Goal: Navigation & Orientation: Find specific page/section

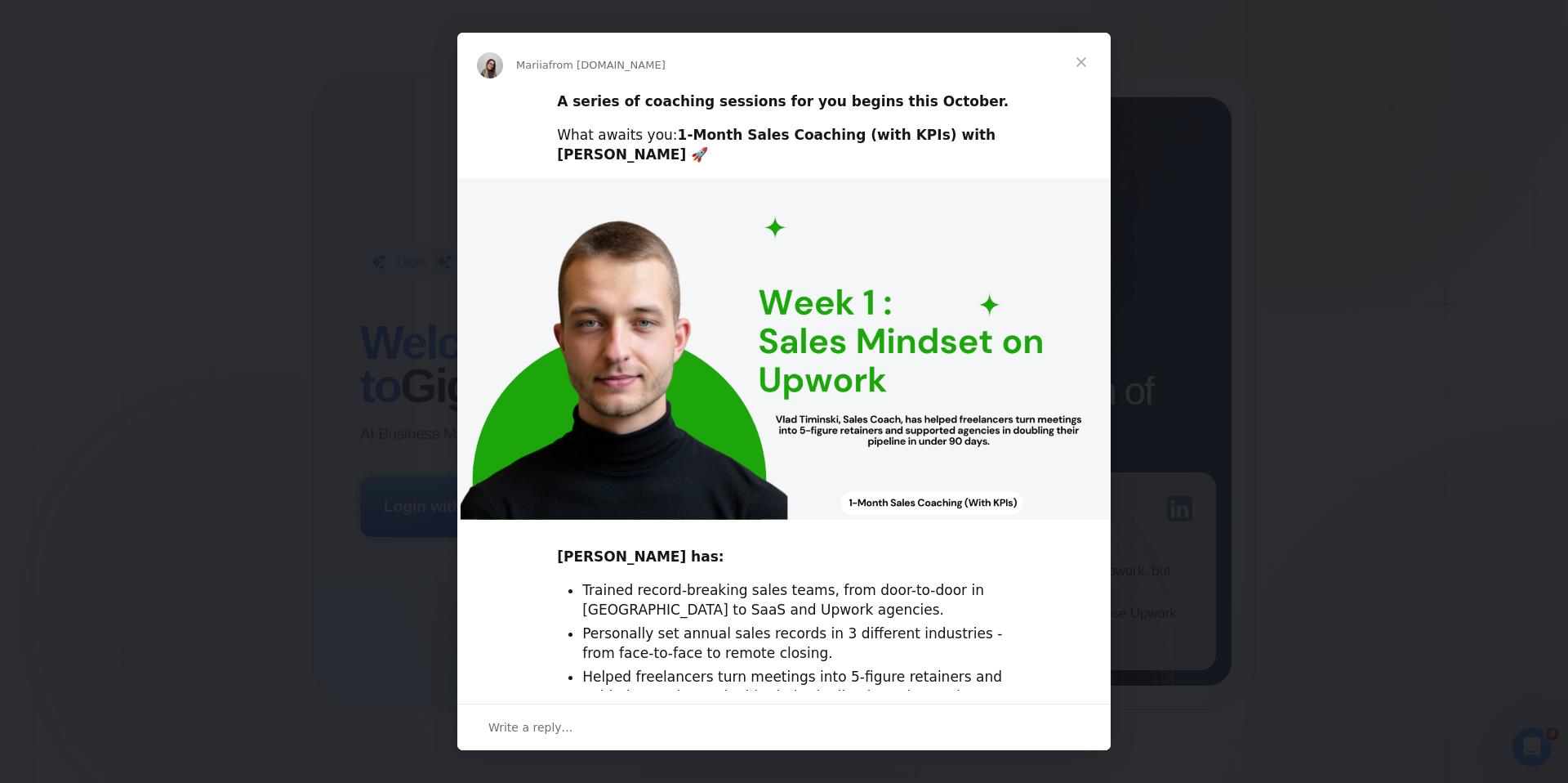
click at [1082, 66] on span "Close" at bounding box center [1080, 61] width 59 height 59
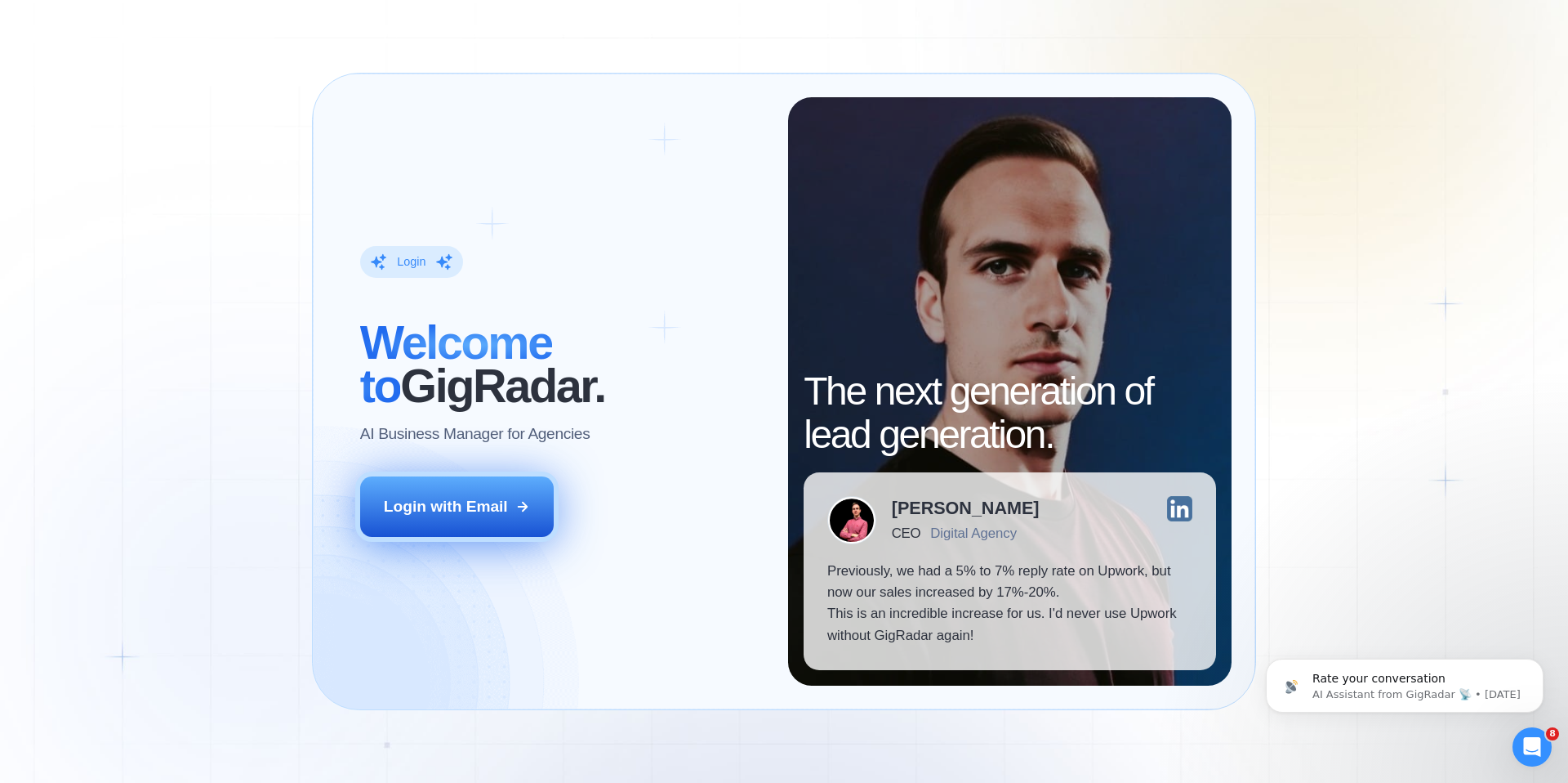
click at [420, 515] on div "Login with Email" at bounding box center [445, 506] width 124 height 21
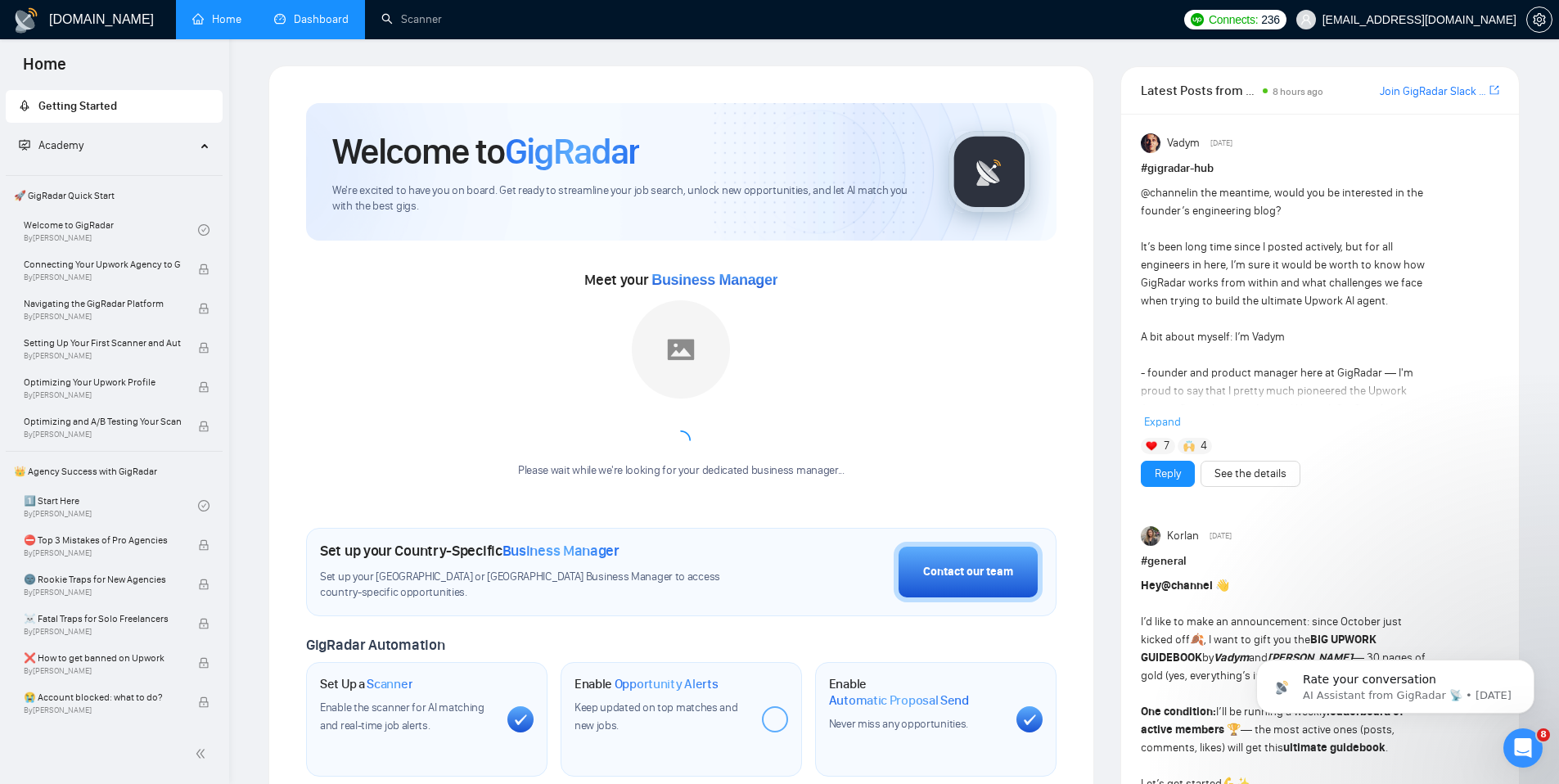
click at [301, 26] on link "Dashboard" at bounding box center [311, 19] width 75 height 14
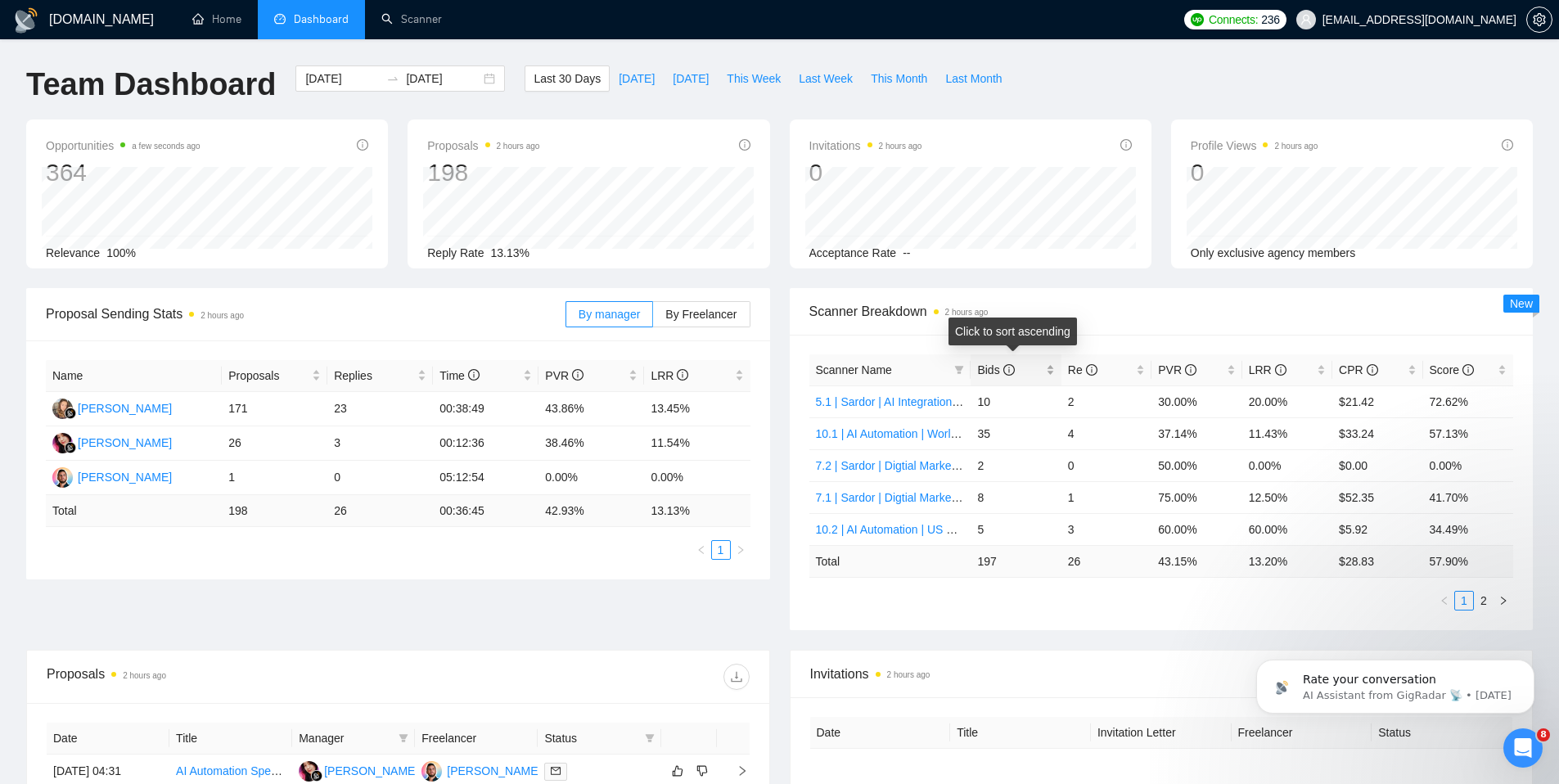
click at [1050, 376] on div "Bids" at bounding box center [1015, 369] width 76 height 18
click at [385, 24] on link "Scanner" at bounding box center [411, 19] width 61 height 14
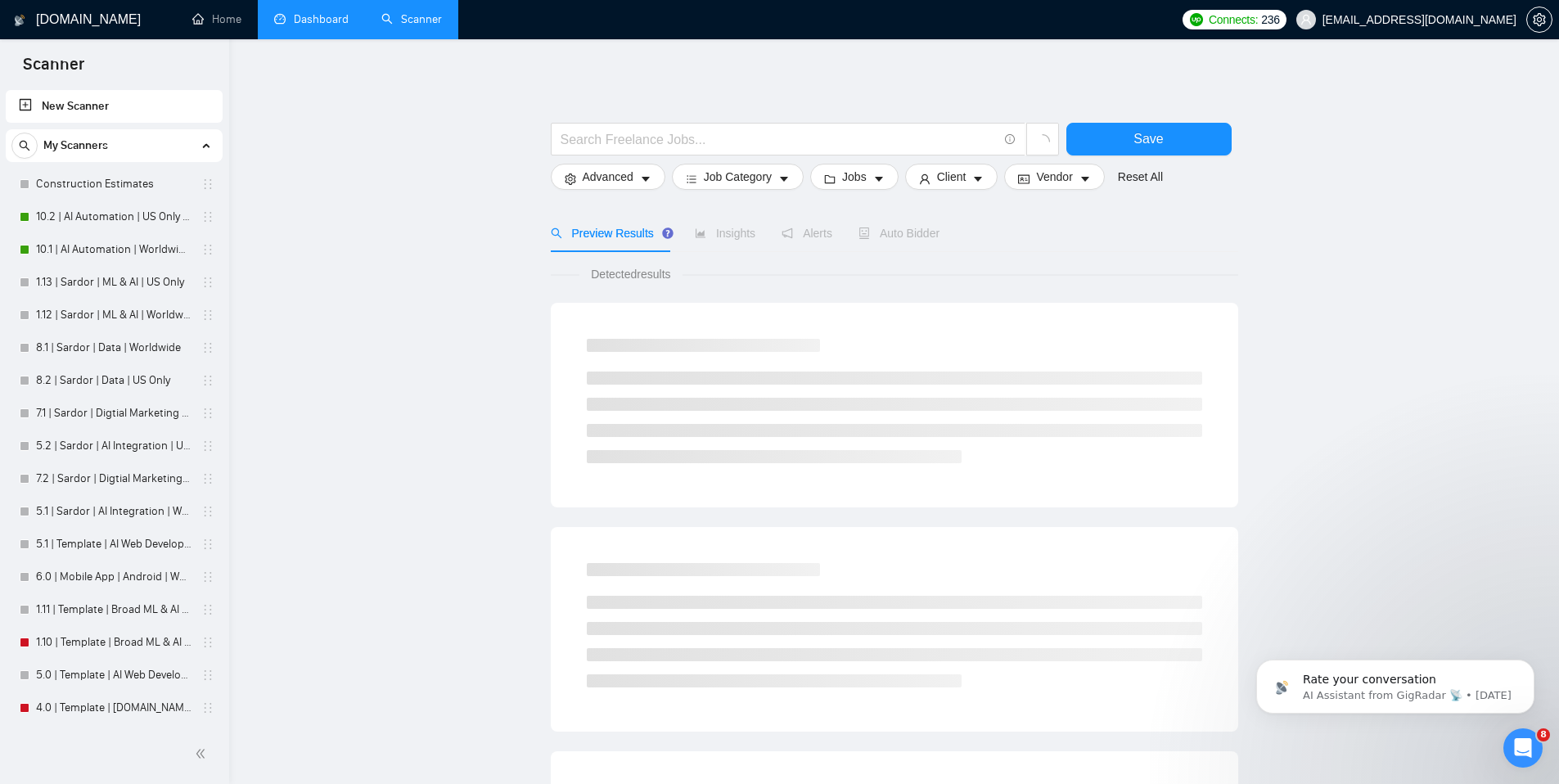
click at [289, 12] on link "Dashboard" at bounding box center [311, 19] width 75 height 14
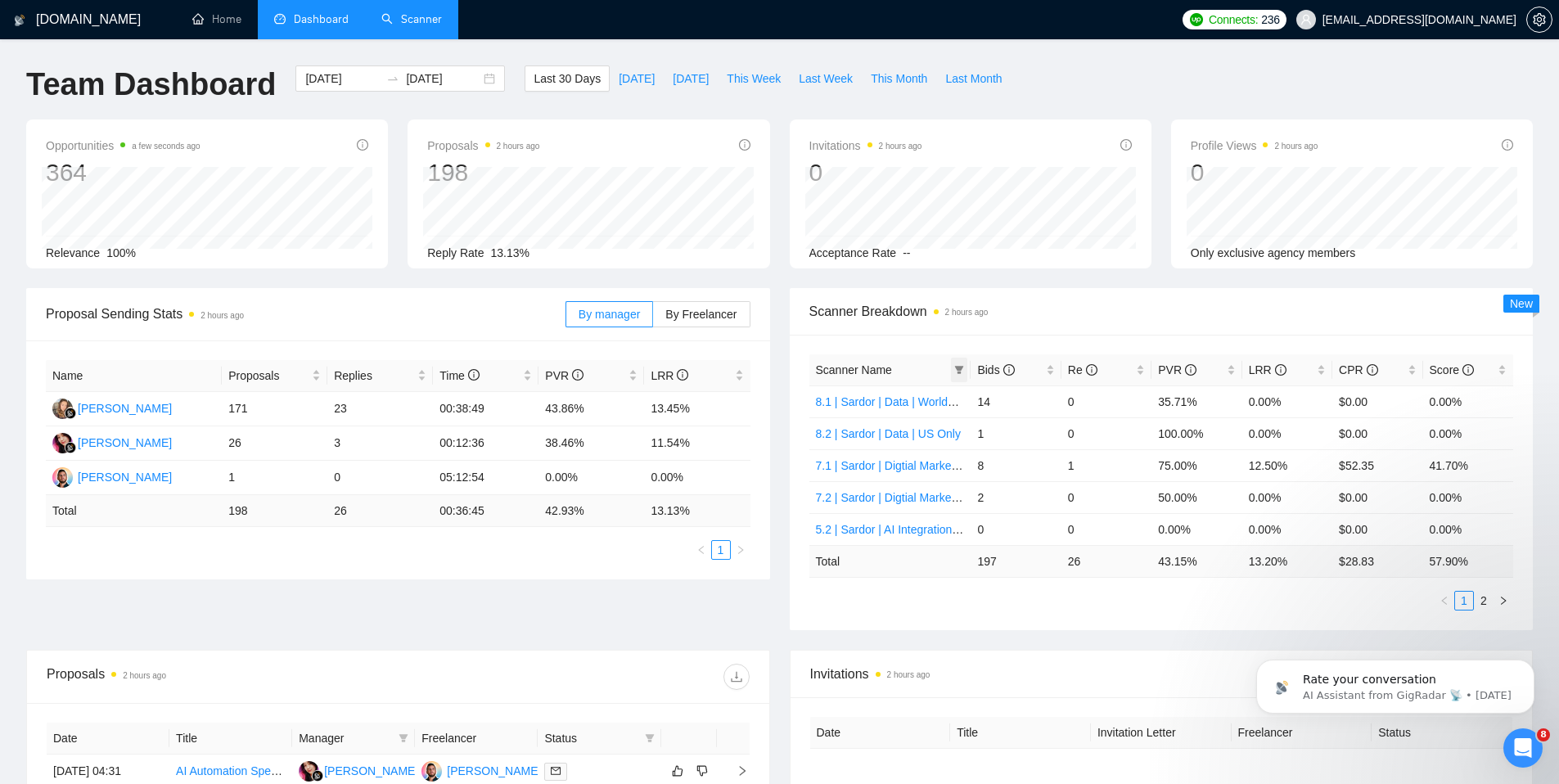
click at [958, 374] on icon "filter" at bounding box center [959, 369] width 10 height 10
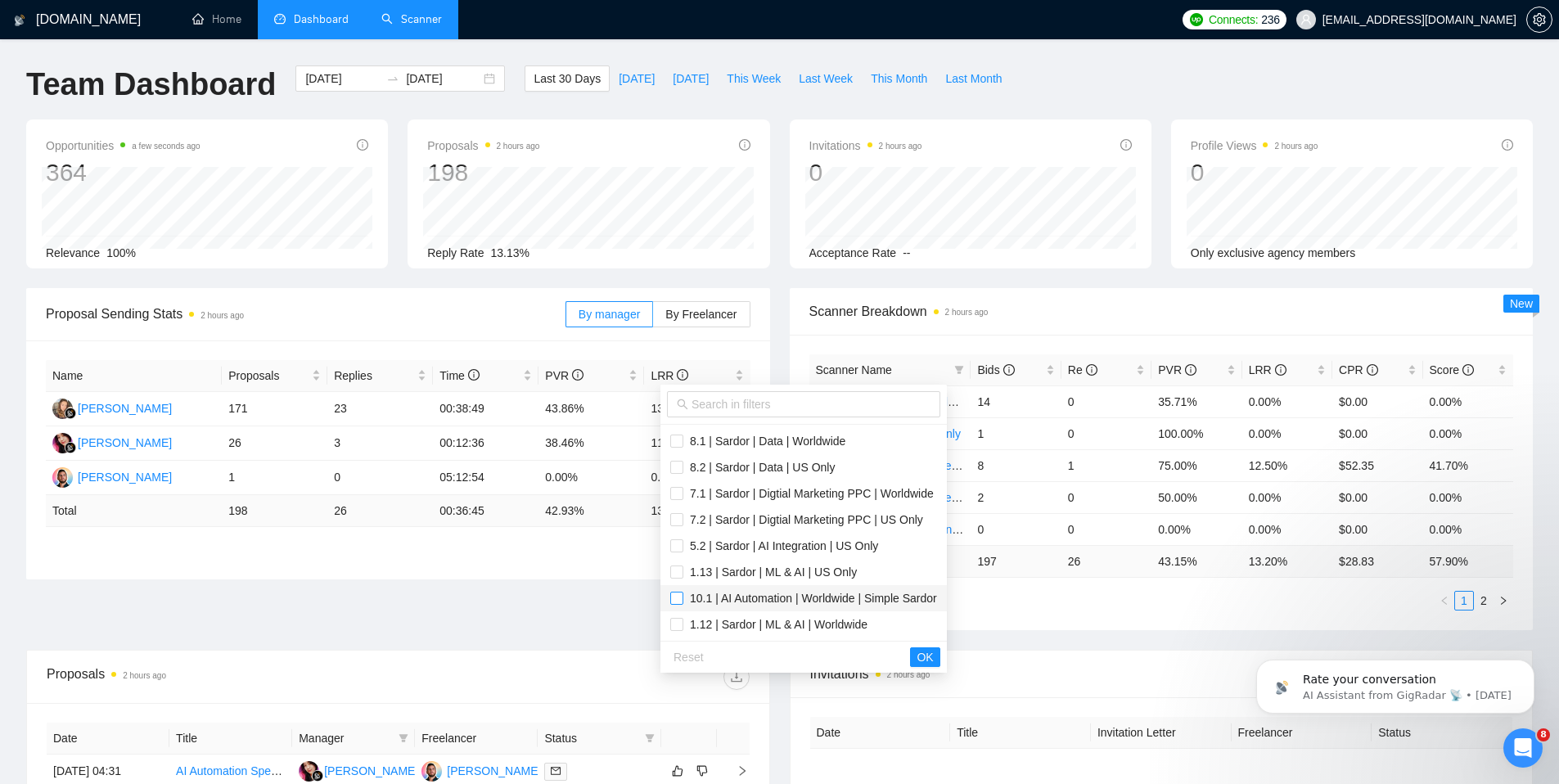
click at [681, 598] on input "checkbox" at bounding box center [677, 598] width 13 height 13
checkbox input "true"
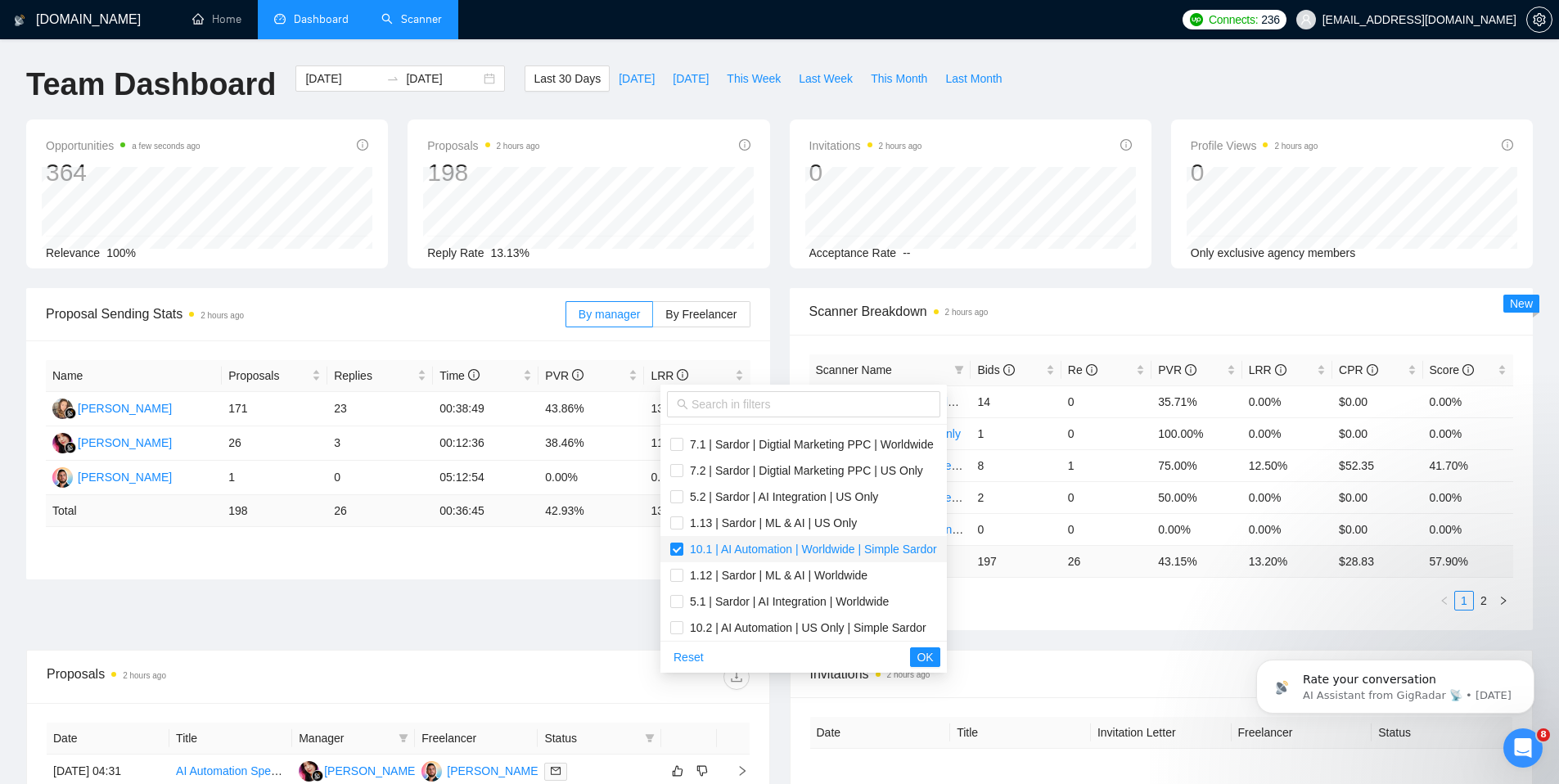
scroll to position [52, 0]
click at [679, 623] on input "checkbox" at bounding box center [677, 625] width 13 height 13
checkbox input "true"
click at [933, 660] on span "OK" at bounding box center [925, 656] width 17 height 18
